Goal: Entertainment & Leisure: Consume media (video, audio)

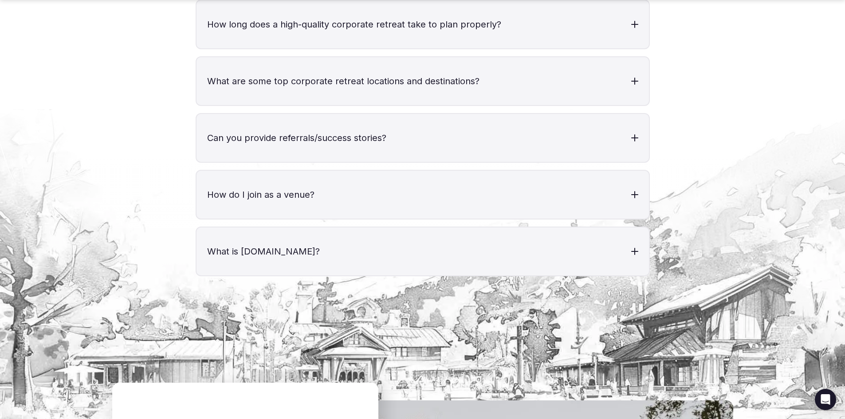
scroll to position [3104, 0]
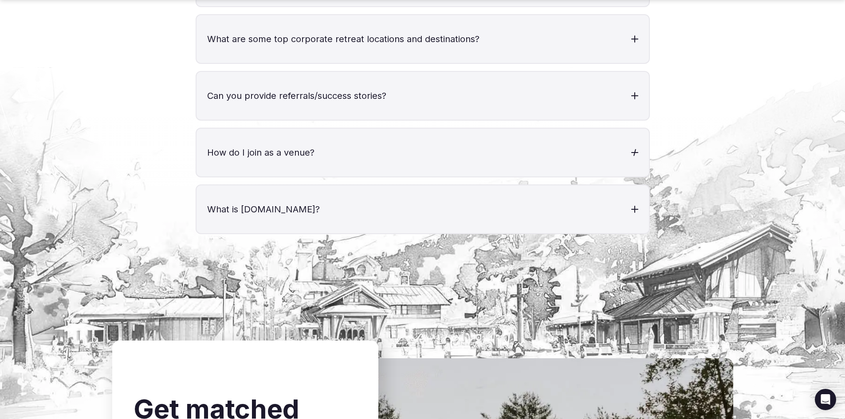
click at [391, 145] on h3 "How do I join as a venue?" at bounding box center [422, 153] width 452 height 48
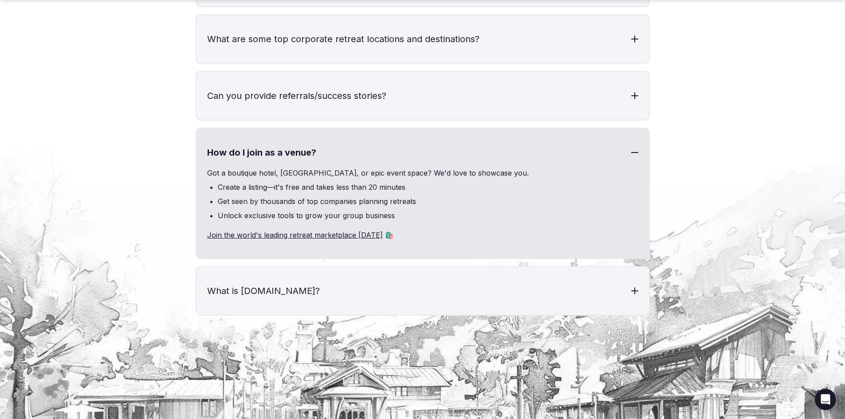
click at [391, 145] on h3 "How do I join as a venue?" at bounding box center [422, 153] width 452 height 48
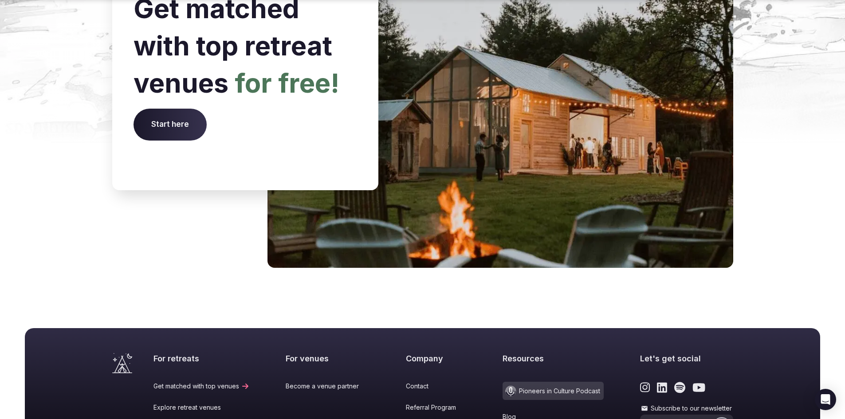
scroll to position [3664, 0]
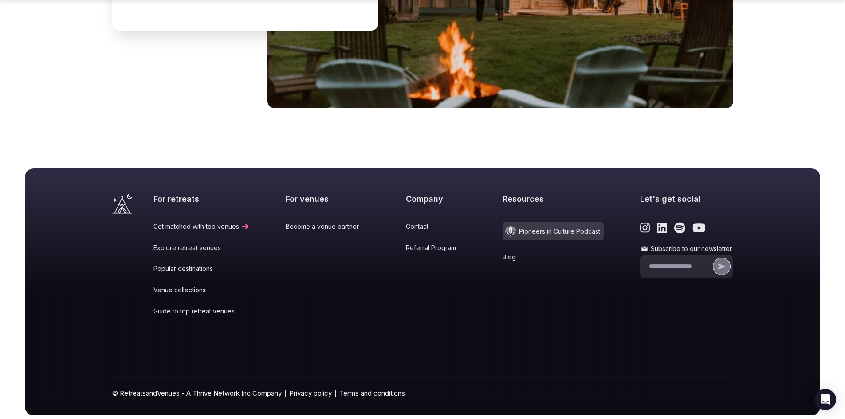
drag, startPoint x: 455, startPoint y: 279, endPoint x: 455, endPoint y: 271, distance: 8.9
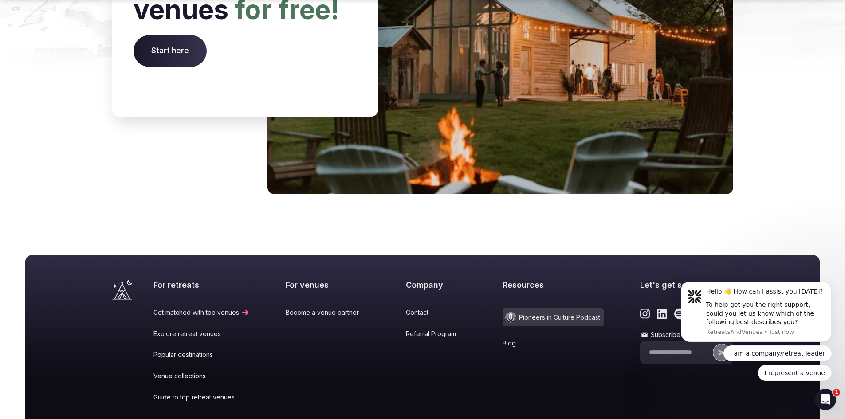
scroll to position [3631, 0]
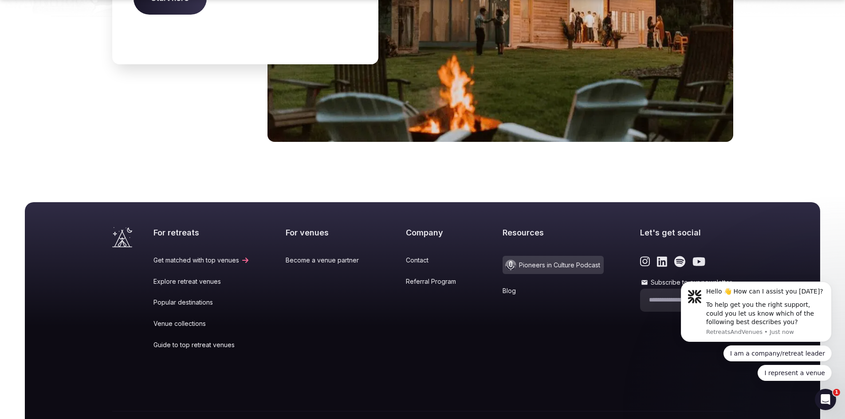
click at [529, 256] on span "Pioneers in Culture Podcast" at bounding box center [552, 265] width 101 height 18
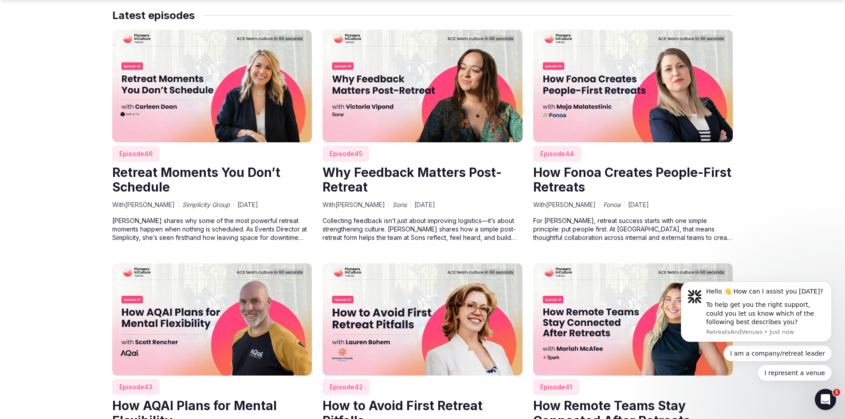
scroll to position [931, 0]
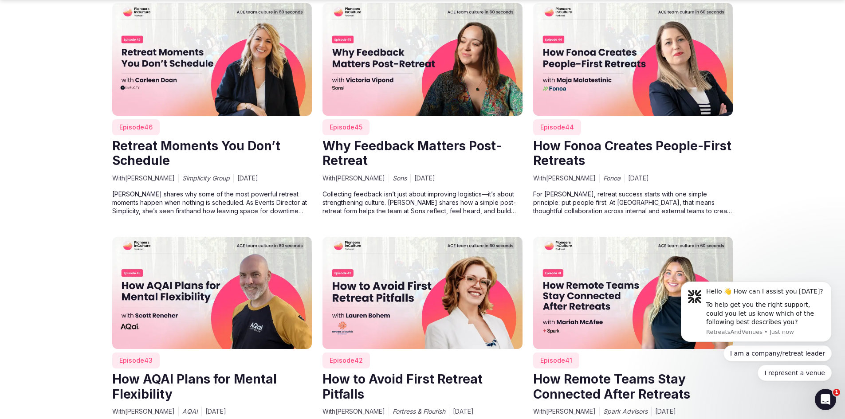
click at [243, 60] on img at bounding box center [212, 59] width 200 height 112
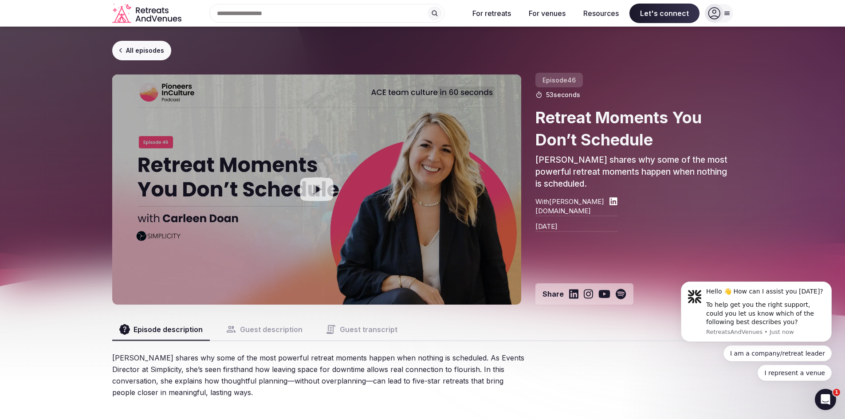
click at [311, 192] on icon "Play video" at bounding box center [317, 190] width 34 height 24
